Goal: Task Accomplishment & Management: Manage account settings

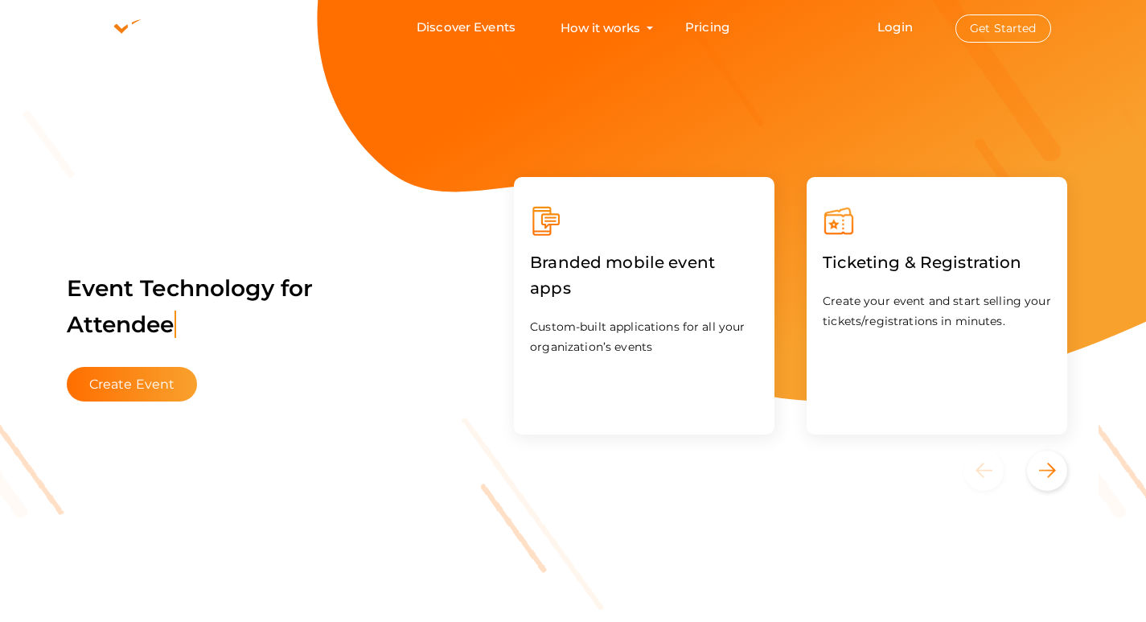
click at [1004, 33] on button "Get Started" at bounding box center [1003, 28] width 96 height 28
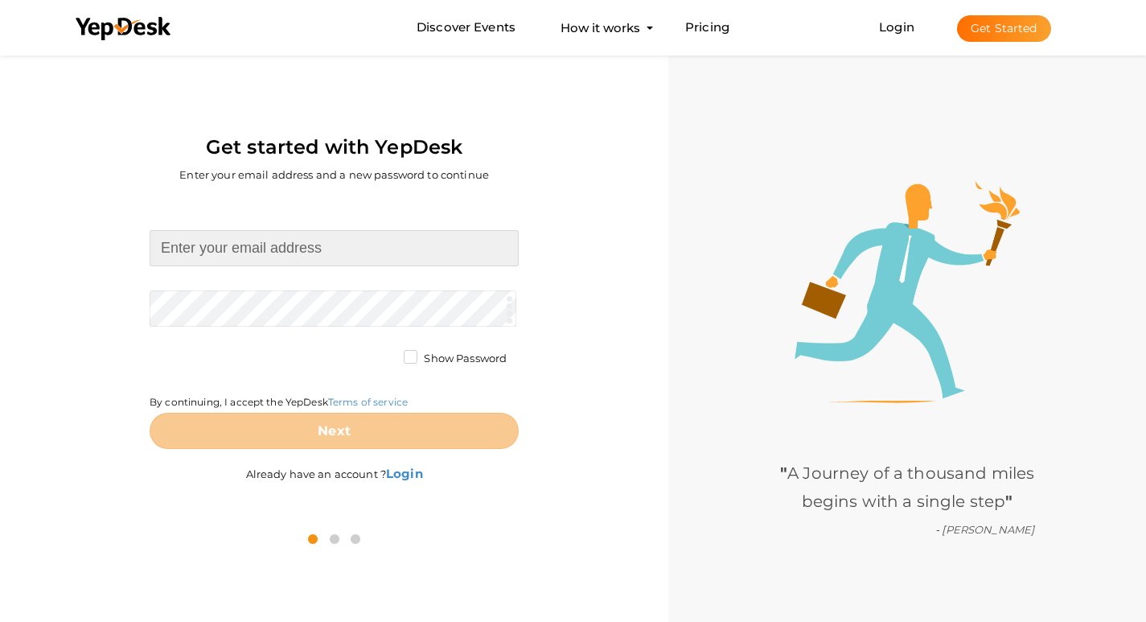
click at [263, 252] on input at bounding box center [334, 248] width 369 height 36
type input "maxestatespanchkula@gmail.com"
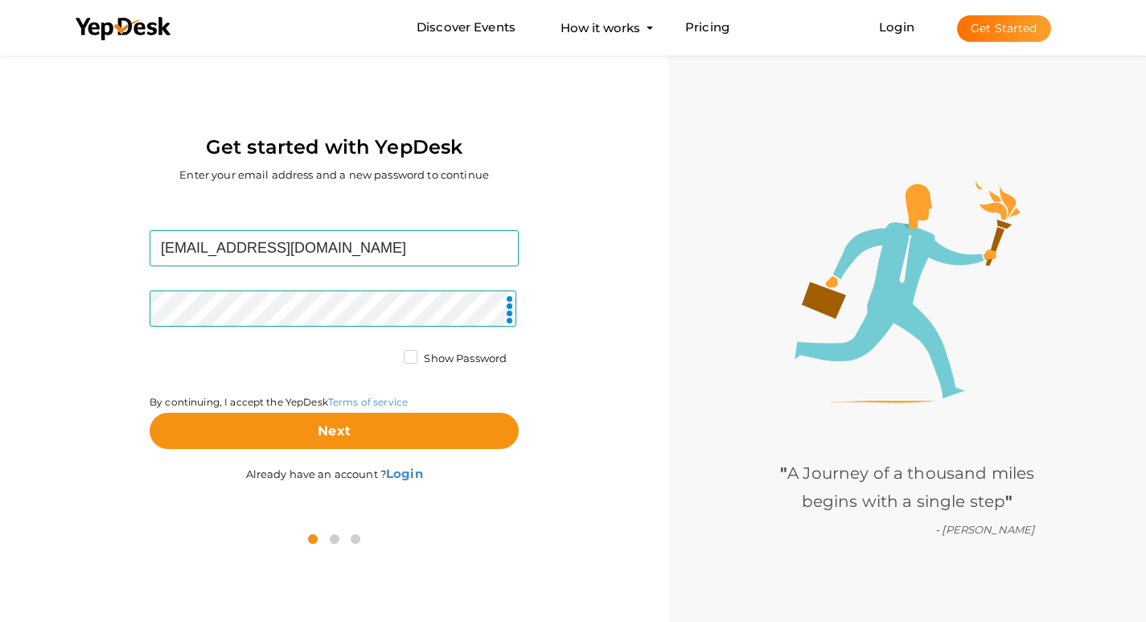
click at [408, 368] on div "Show Password" at bounding box center [461, 361] width 115 height 20
click at [407, 364] on label "Show Password" at bounding box center [455, 359] width 103 height 16
click at [388, 354] on input "Show Password" at bounding box center [388, 354] width 0 height 0
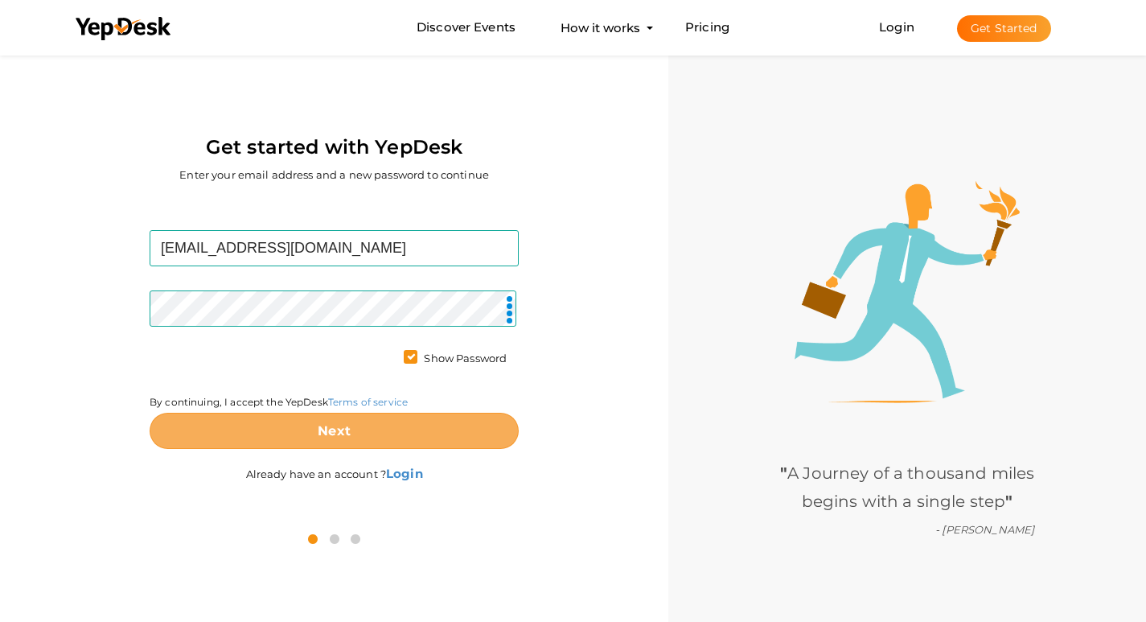
click at [420, 429] on button "Next" at bounding box center [334, 431] width 369 height 36
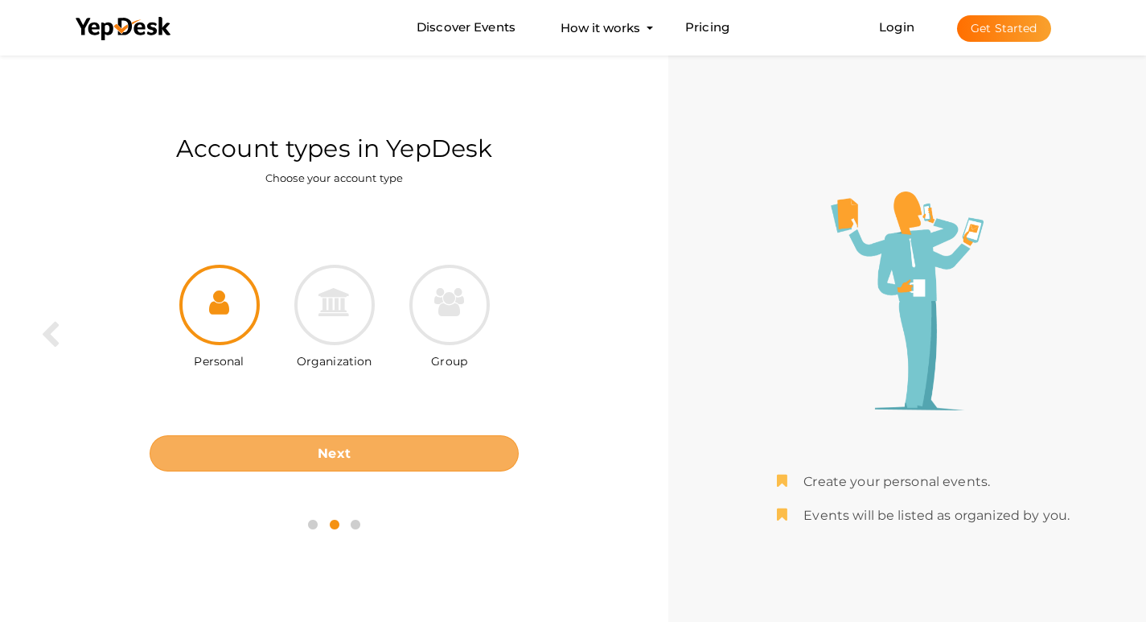
click at [424, 455] on button "Next" at bounding box center [334, 453] width 369 height 36
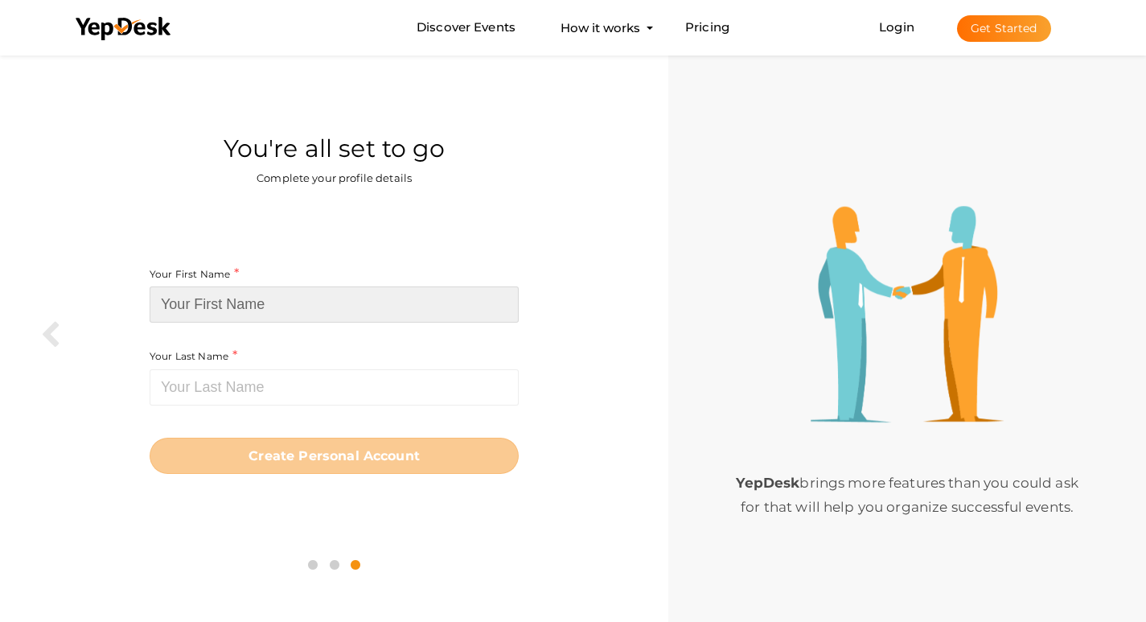
click at [223, 305] on input at bounding box center [334, 304] width 369 height 36
paste input "maxestatespanchkula"
drag, startPoint x: 306, startPoint y: 303, endPoint x: 236, endPoint y: 308, distance: 70.1
click at [236, 308] on input "maxestatespanchkula" at bounding box center [334, 304] width 369 height 36
type input "maxestates"
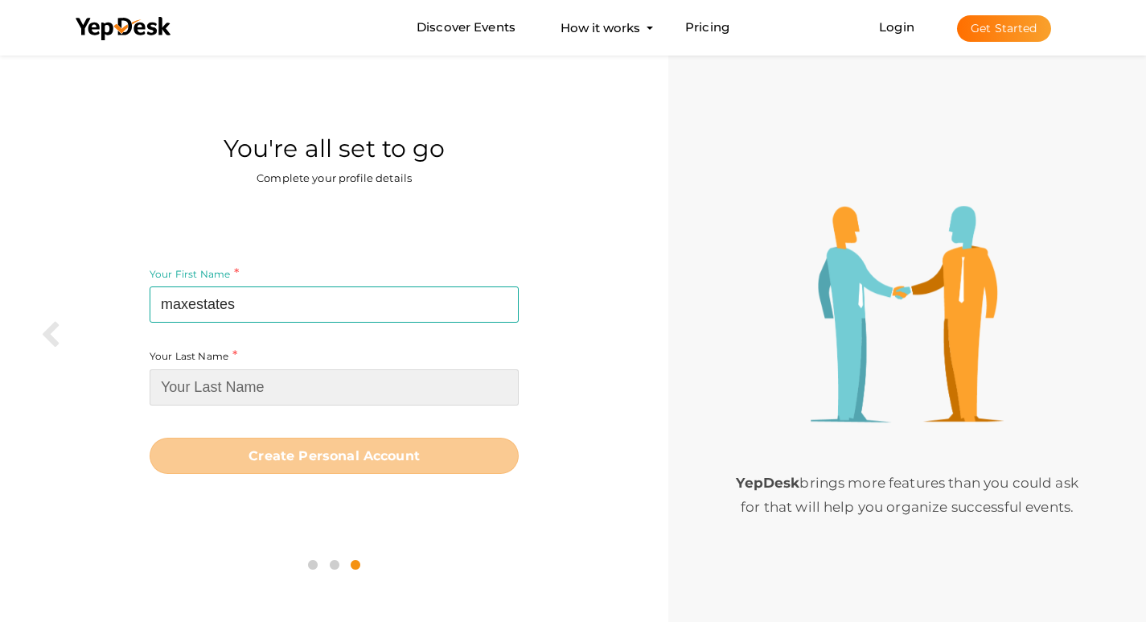
click at [259, 387] on input at bounding box center [334, 387] width 369 height 36
paste input "panchkula"
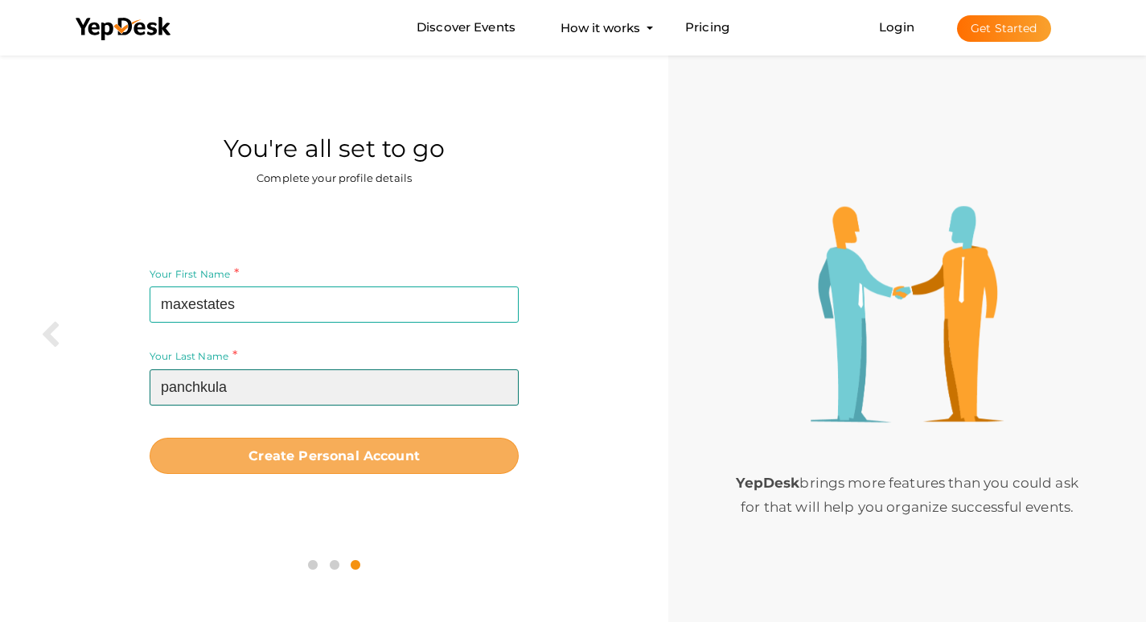
type input "panchkula"
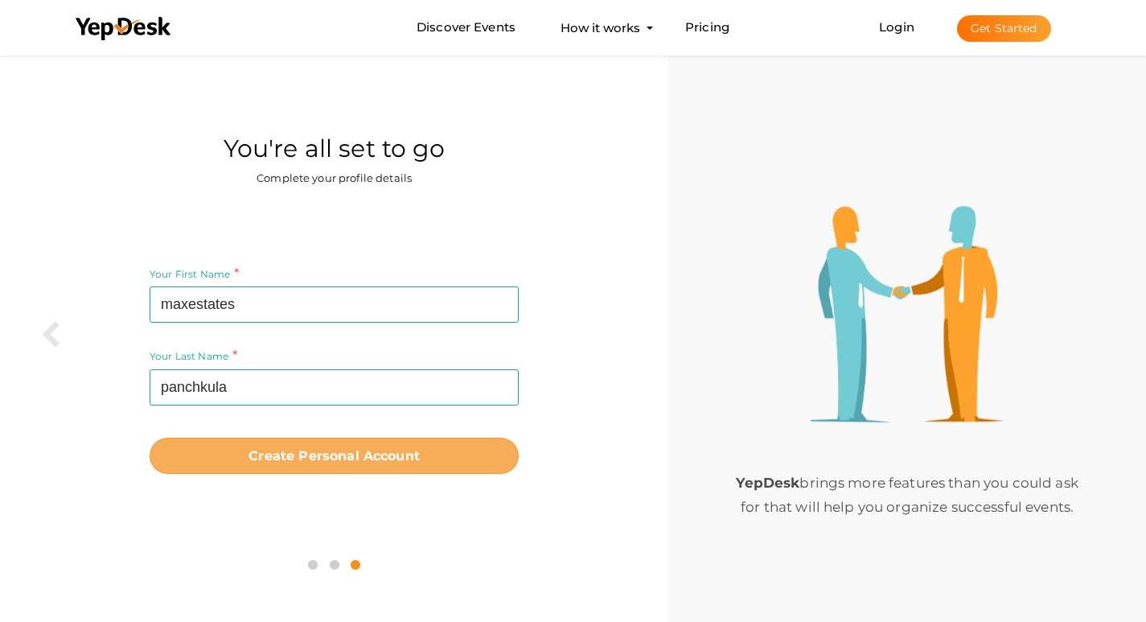
click at [300, 454] on b "Create Personal Account" at bounding box center [334, 455] width 171 height 15
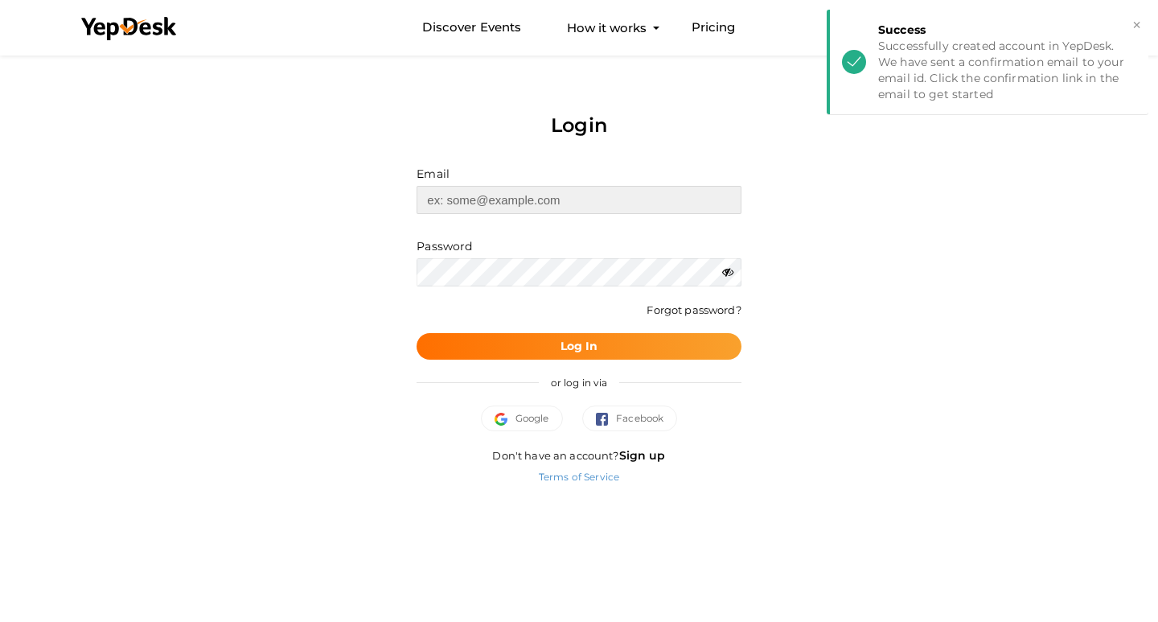
type input "[EMAIL_ADDRESS][DOMAIN_NAME]"
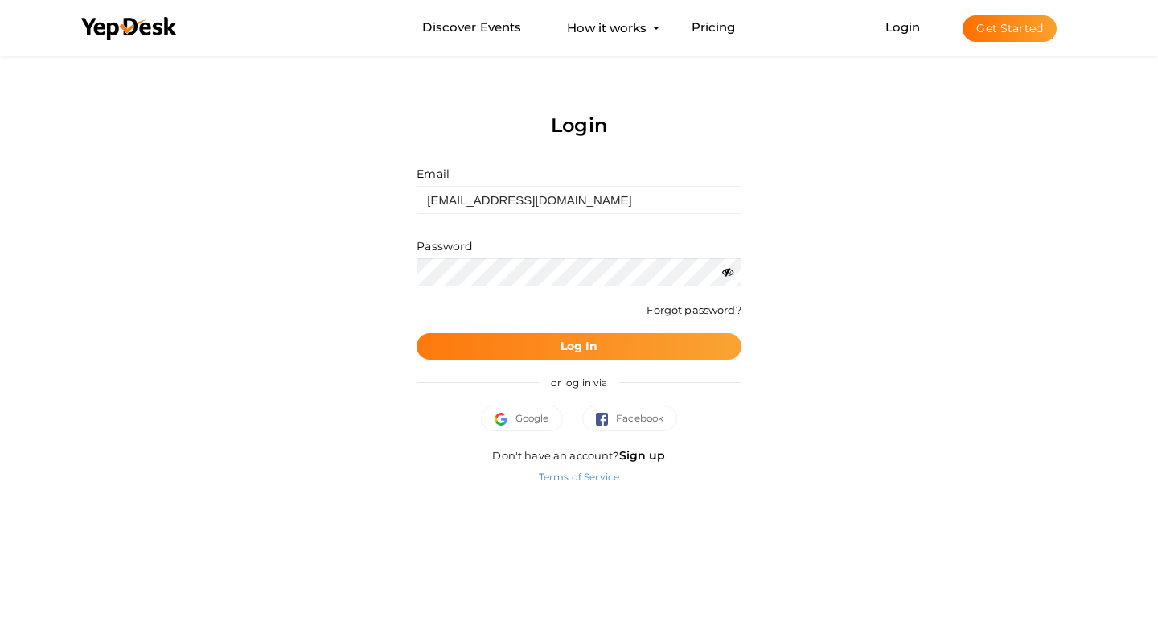
click at [616, 351] on button "Log In" at bounding box center [579, 346] width 324 height 27
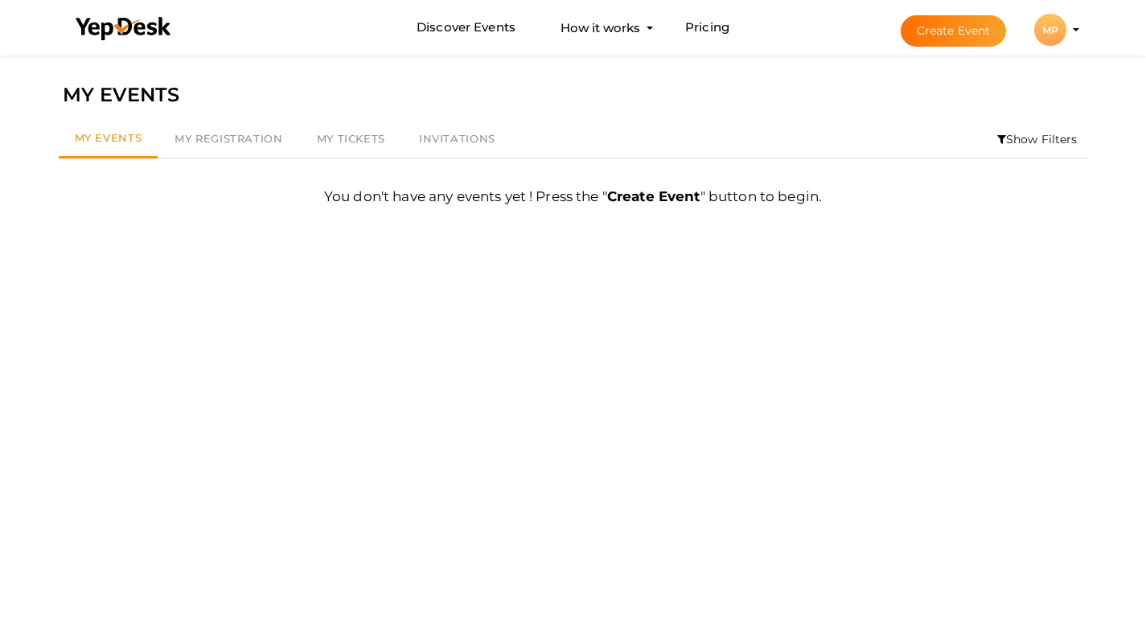
click at [1045, 43] on div "MP" at bounding box center [1050, 30] width 32 height 32
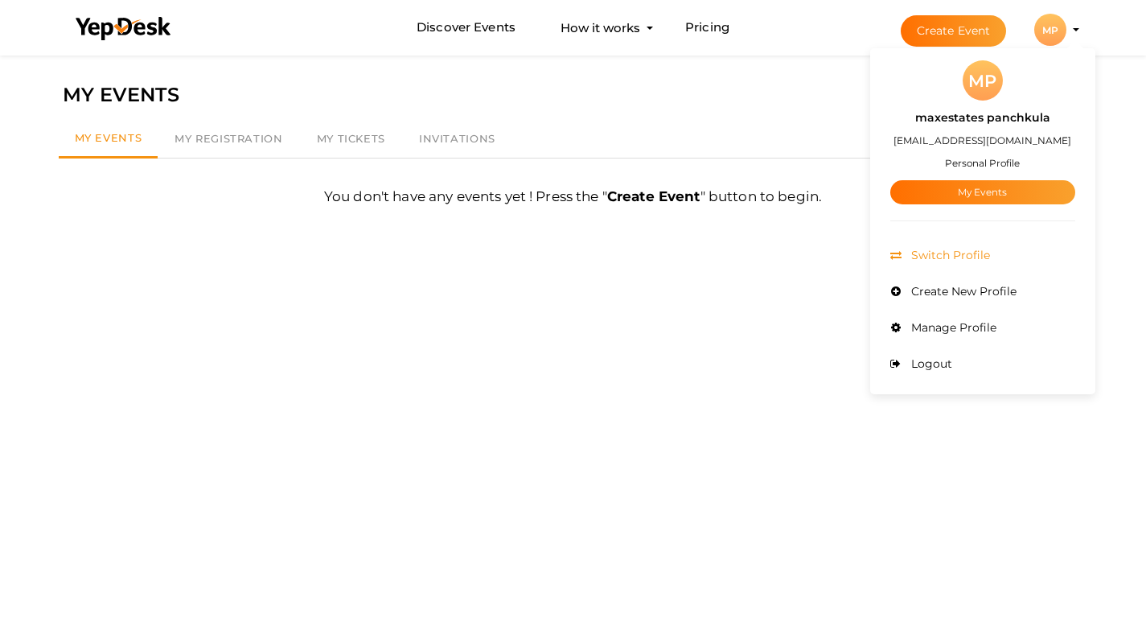
click at [984, 255] on span "Switch Profile" at bounding box center [948, 255] width 83 height 14
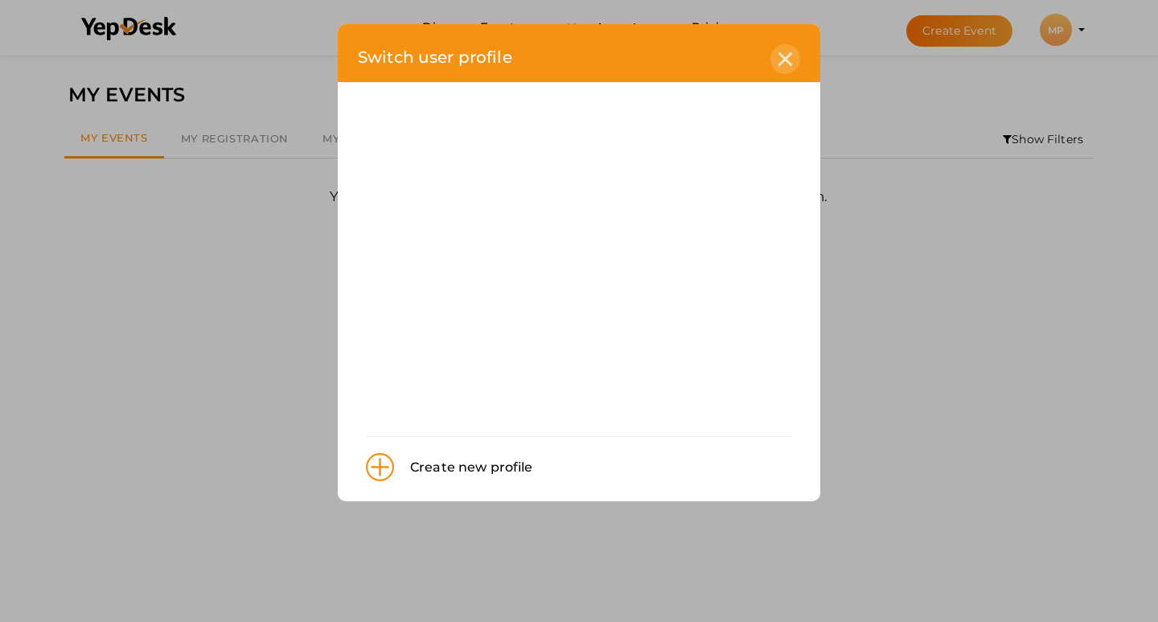
click at [783, 57] on icon at bounding box center [785, 59] width 14 height 14
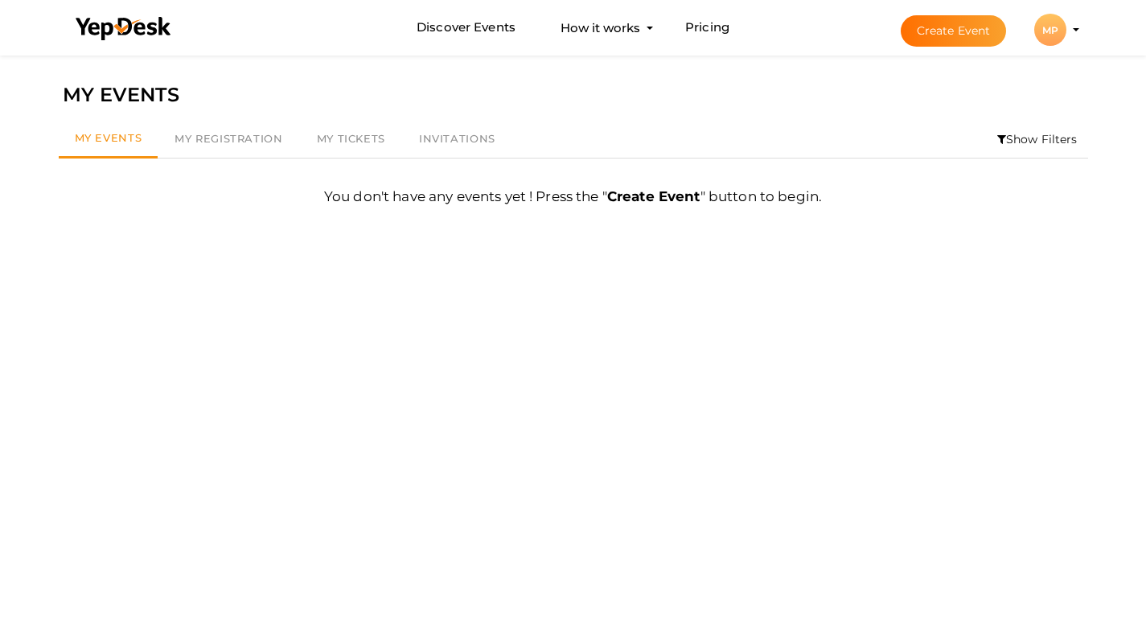
click at [1038, 40] on div "MP" at bounding box center [1050, 30] width 32 height 32
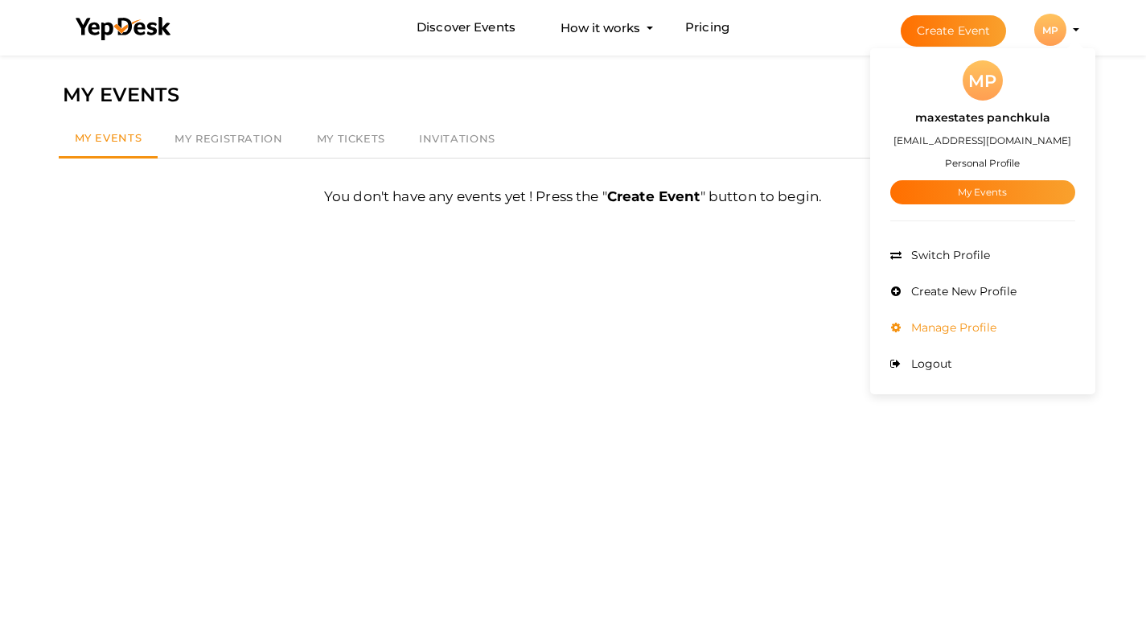
click at [952, 327] on span "Manage Profile" at bounding box center [951, 327] width 89 height 14
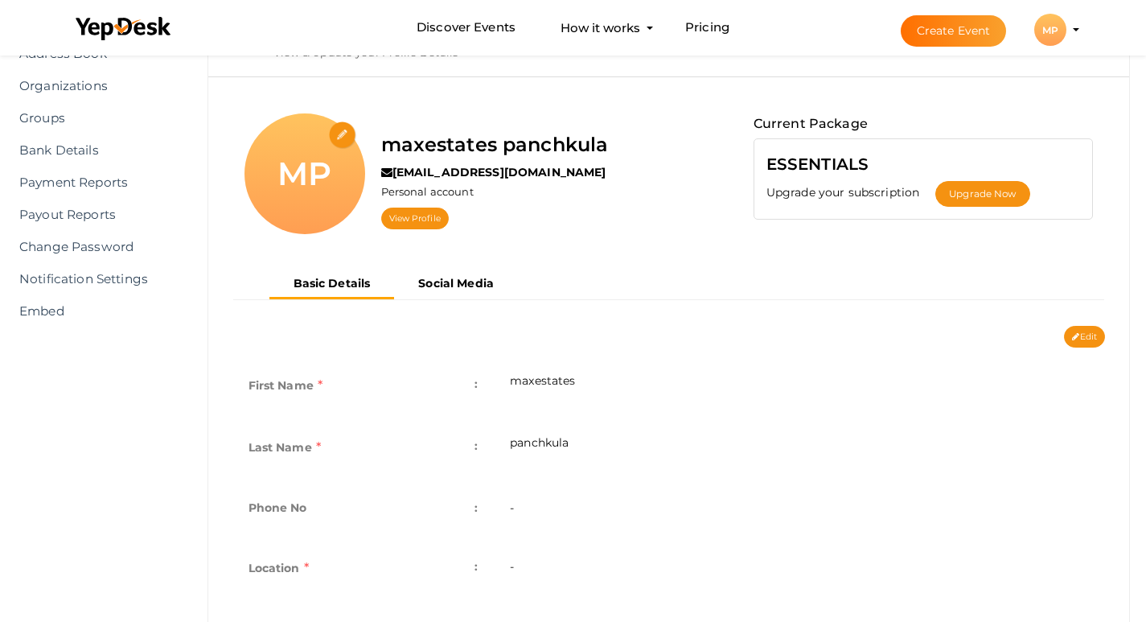
scroll to position [125, 0]
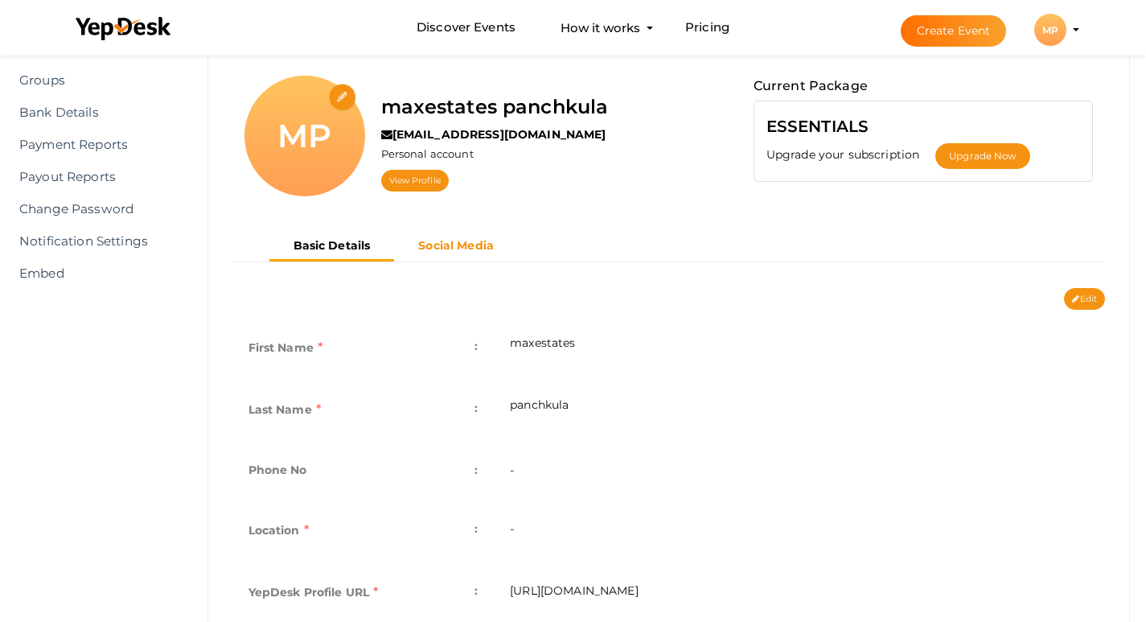
click at [471, 252] on b "Social Media" at bounding box center [456, 245] width 76 height 14
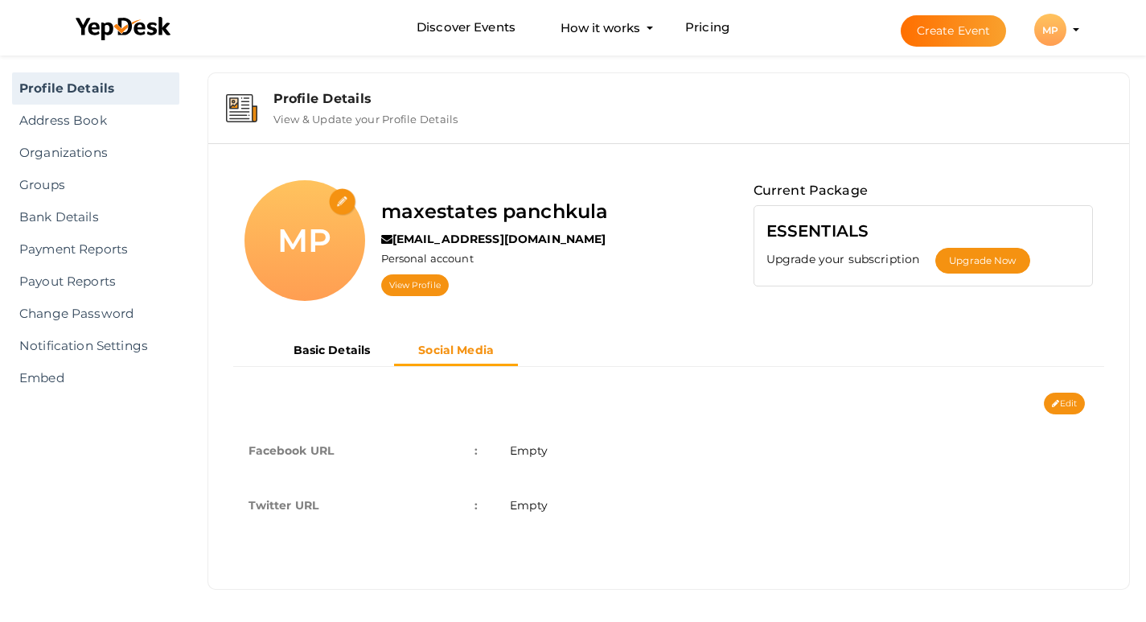
scroll to position [20, 0]
click at [1068, 409] on button "Edit" at bounding box center [1064, 403] width 41 height 22
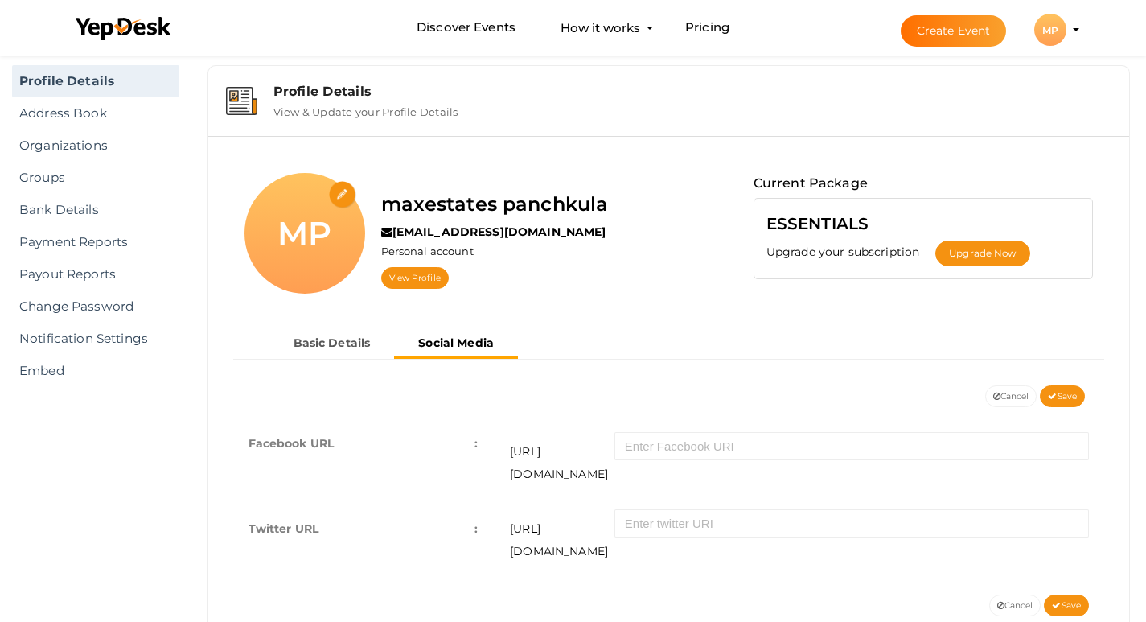
scroll to position [50, 0]
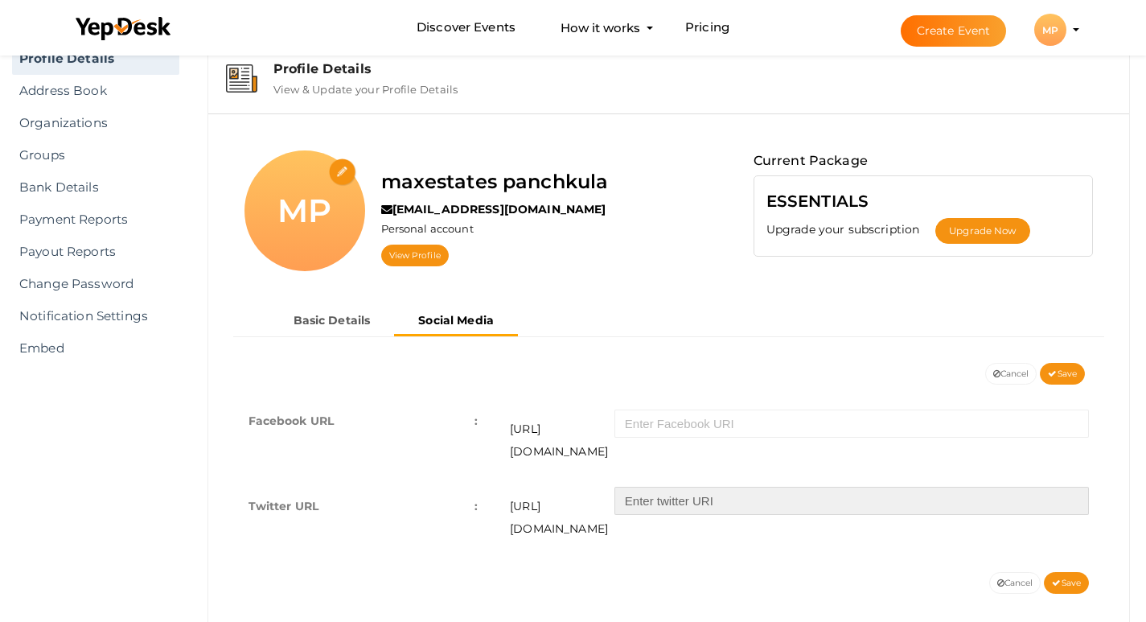
click at [684, 487] on input "text" at bounding box center [851, 501] width 474 height 28
paste input "https://x.com/MaxestatesP"
type input "https://x.com/MaxestatesP"
click at [1082, 572] on button "Save" at bounding box center [1066, 583] width 45 height 22
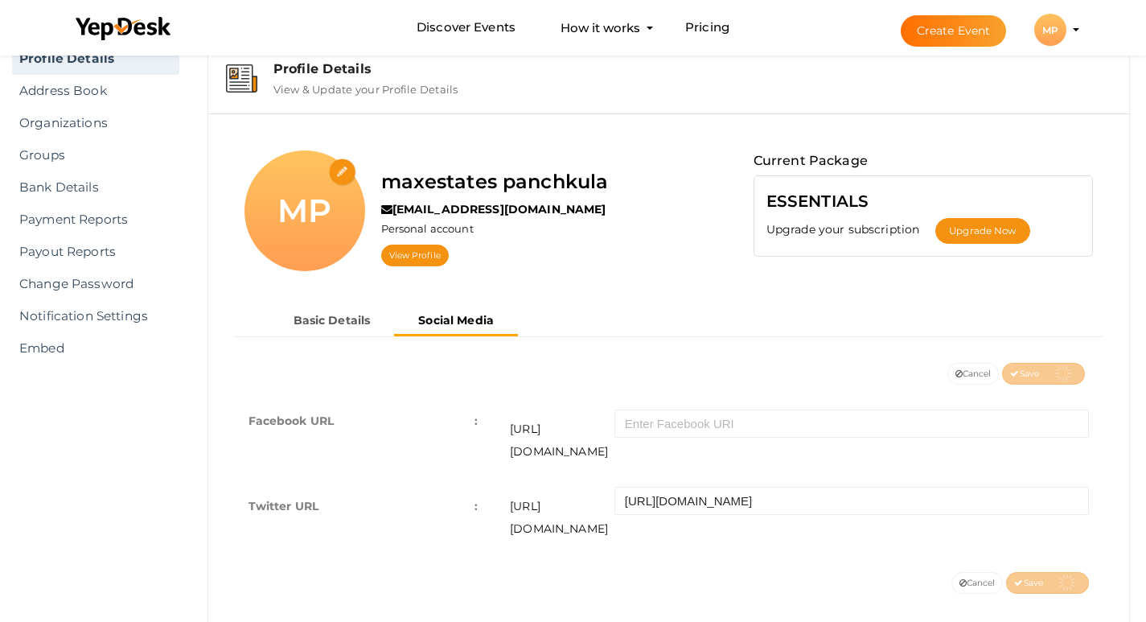
scroll to position [20, 0]
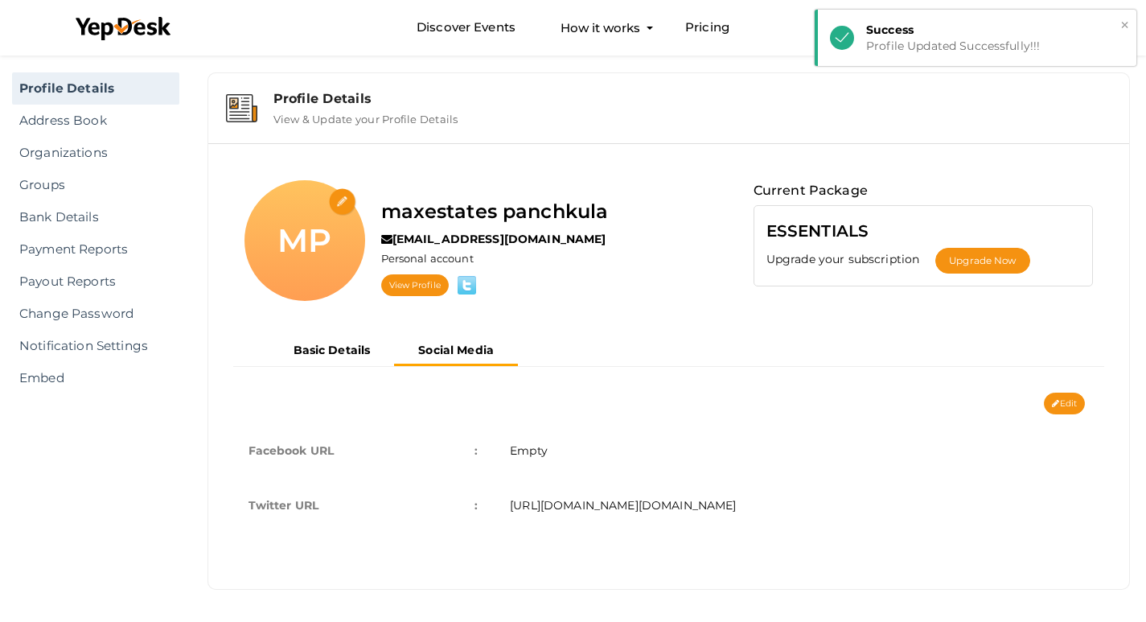
click at [1129, 21] on button "×" at bounding box center [1124, 25] width 10 height 18
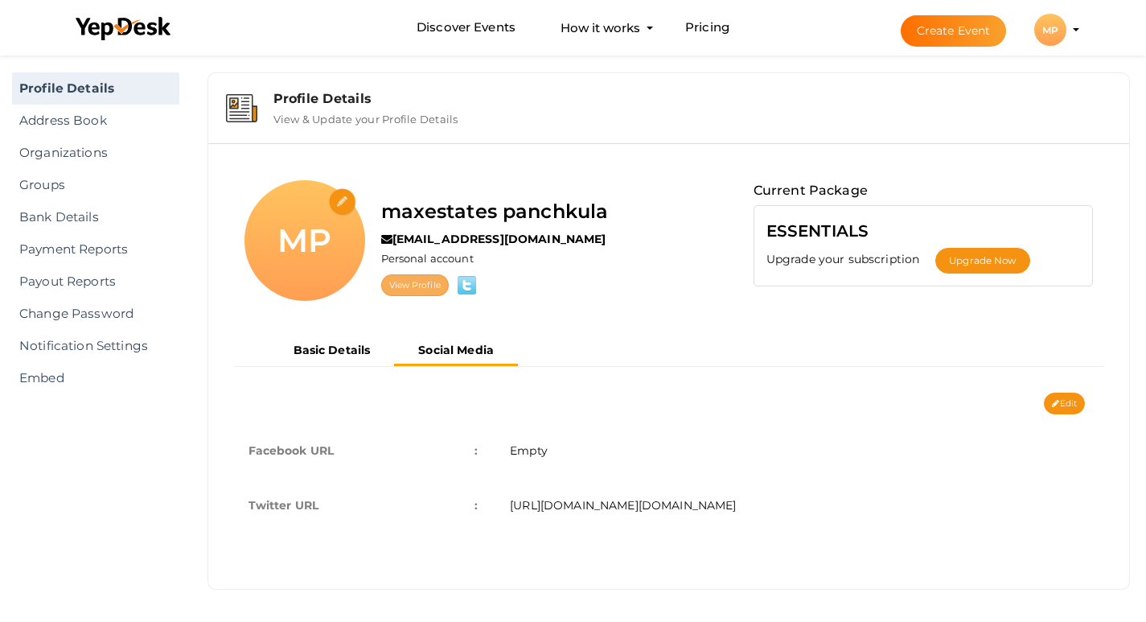
click at [424, 287] on link "View Profile" at bounding box center [415, 285] width 68 height 22
